Goal: Task Accomplishment & Management: Use online tool/utility

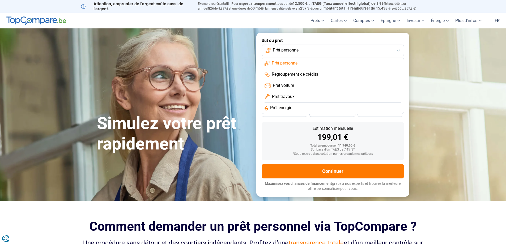
click at [294, 96] on span "Prêt travaux" at bounding box center [283, 97] width 23 height 6
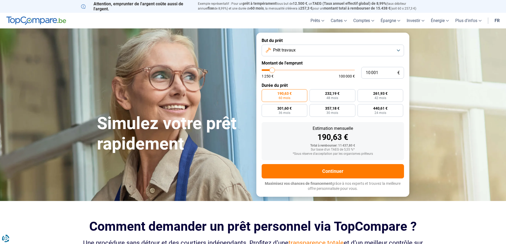
type input "17 500"
type input "17500"
type input "21 500"
type input "21500"
type input "23 500"
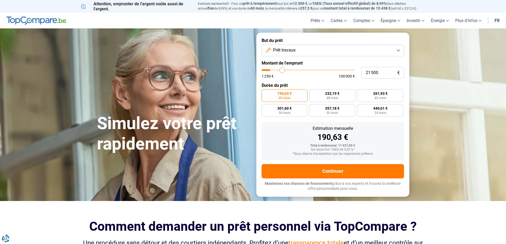
type input "23500"
type input "24 250"
type input "24250"
type input "24 750"
type input "24750"
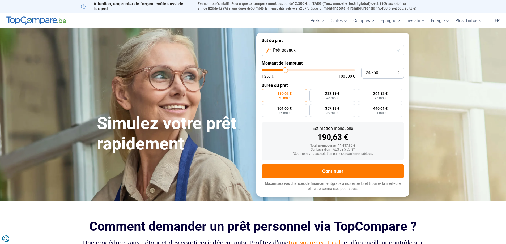
type input "26 000"
type input "26000"
type input "27 750"
type input "27750"
type input "31 000"
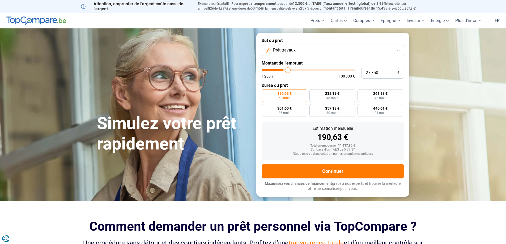
type input "31000"
type input "35 000"
type input "35000"
type input "38 250"
type input "38250"
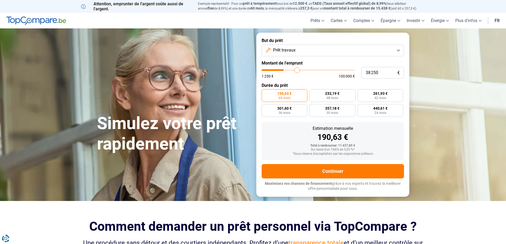
type input "41 000"
type input "41000"
type input "41 250"
type input "41250"
type input "40 750"
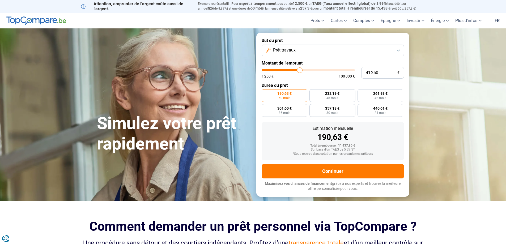
type input "40750"
type input "40 250"
type input "40250"
type input "40 000"
type input "40000"
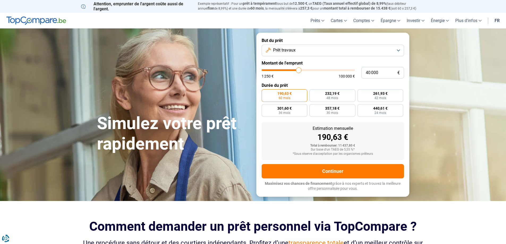
type input "39 750"
type input "39750"
type input "40 250"
drag, startPoint x: 271, startPoint y: 71, endPoint x: 299, endPoint y: 72, distance: 27.6
type input "40250"
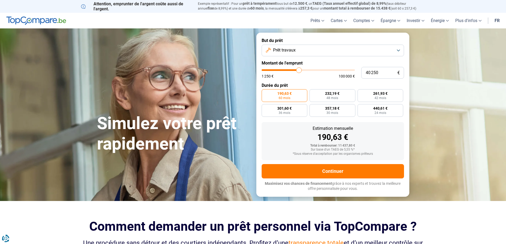
click at [299, 71] on input "range" at bounding box center [307, 70] width 93 height 2
radio input "false"
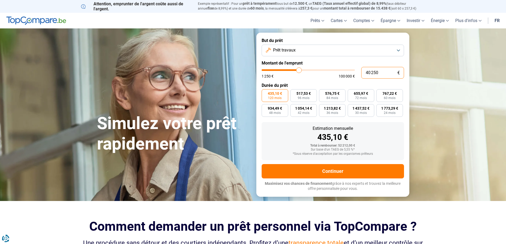
drag, startPoint x: 381, startPoint y: 73, endPoint x: 350, endPoint y: 72, distance: 30.3
click at [350, 73] on div "40 250 € 1 250 € 100 000 €" at bounding box center [332, 73] width 142 height 12
type input "3"
type input "1250"
type input "35"
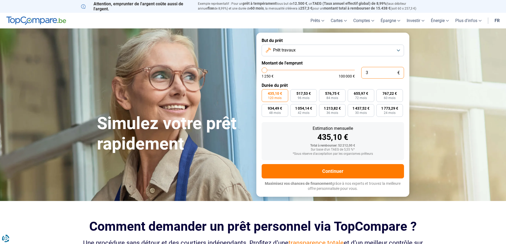
type input "1250"
type input "350"
type input "1250"
type input "3 500"
type input "3500"
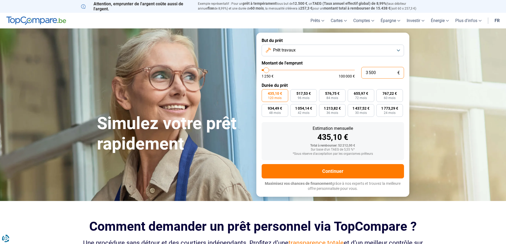
type input "35 000"
type input "35000"
type input "35 000"
click at [322, 77] on div "1 250 € 100 000 €" at bounding box center [307, 76] width 93 height 4
